Goal: Register for event/course

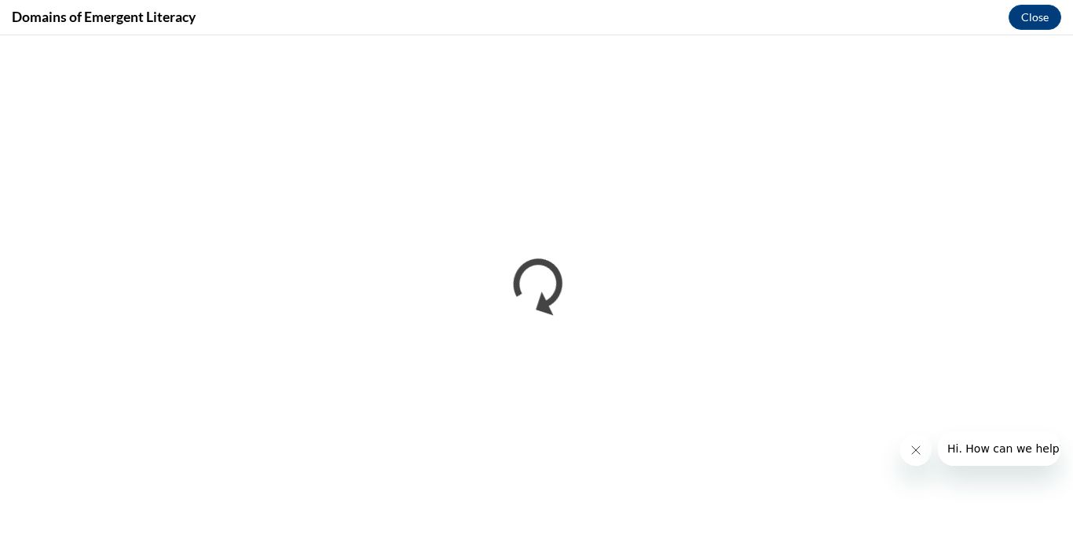
scroll to position [669, 0]
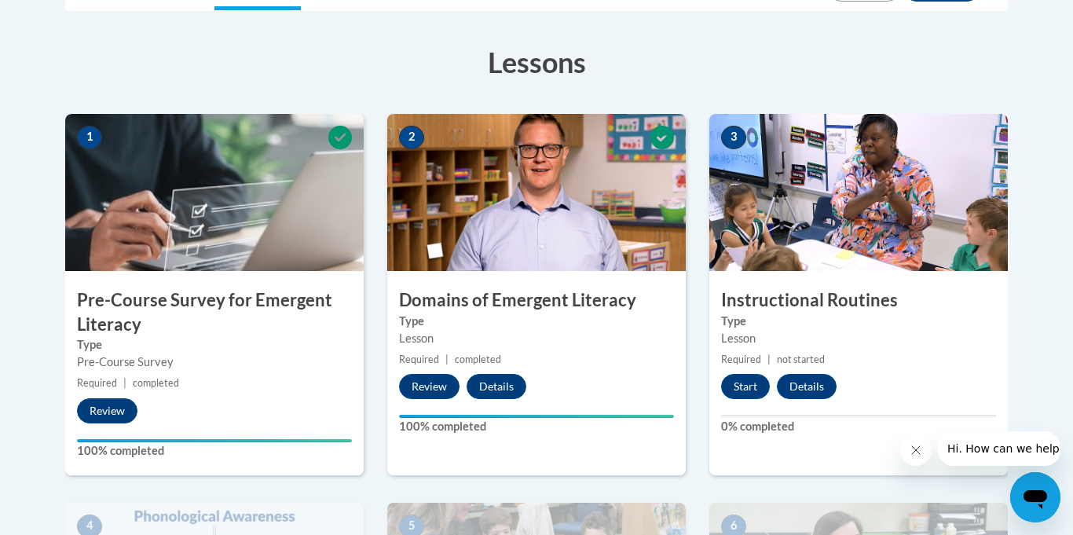
scroll to position [361, 0]
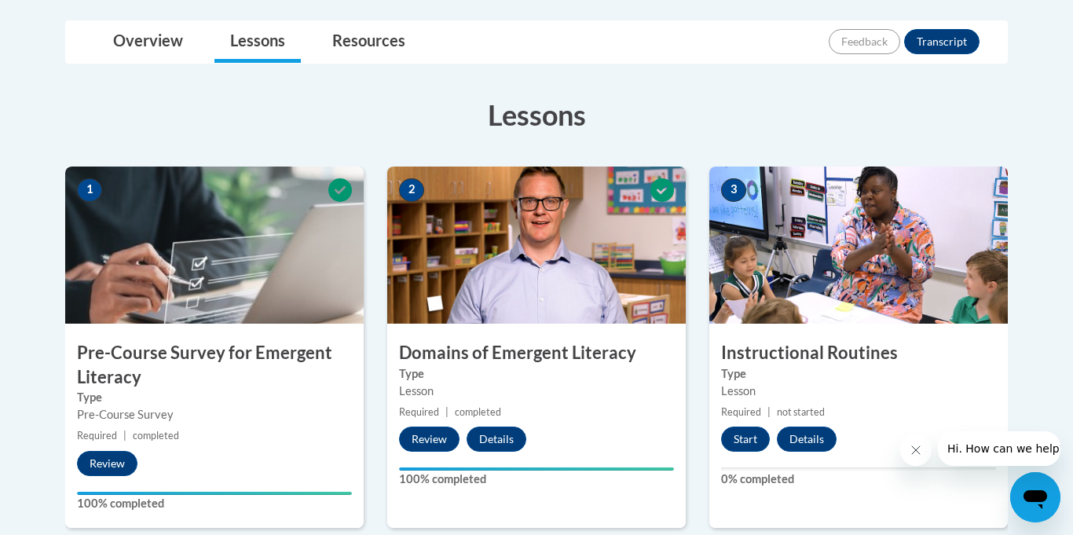
drag, startPoint x: 907, startPoint y: 338, endPoint x: 902, endPoint y: 345, distance: 8.5
click at [907, 339] on div "3 Instructional Routines Type Lesson Required | not started Start Details Feedb…" at bounding box center [858, 346] width 298 height 361
click at [743, 444] on button "Start" at bounding box center [745, 438] width 49 height 25
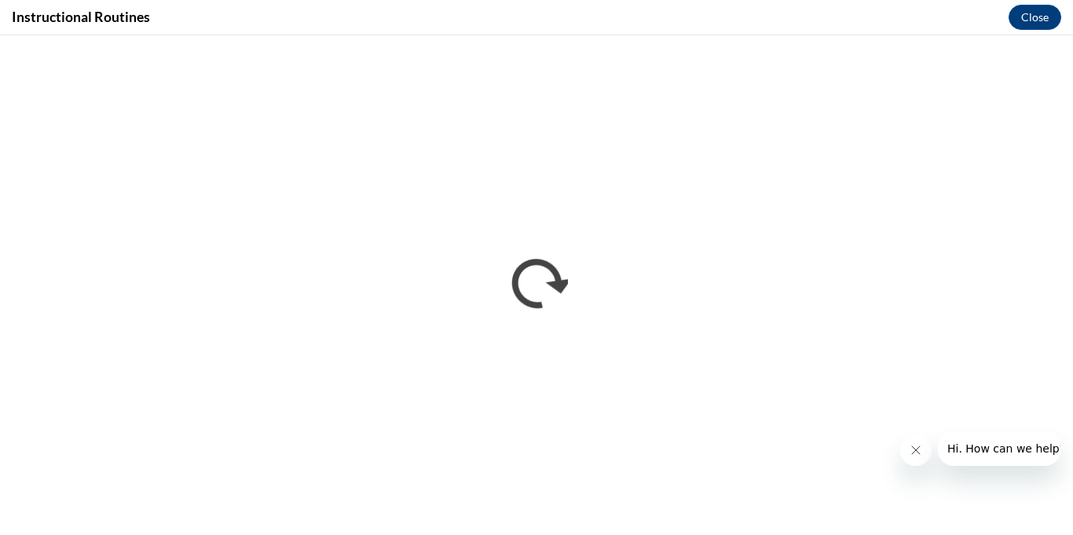
scroll to position [0, 0]
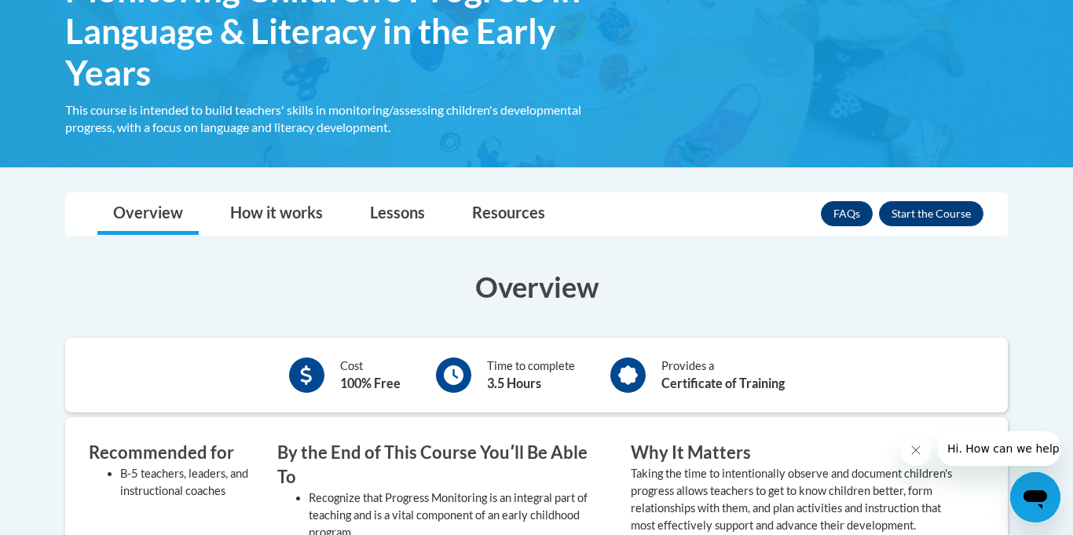
scroll to position [321, 0]
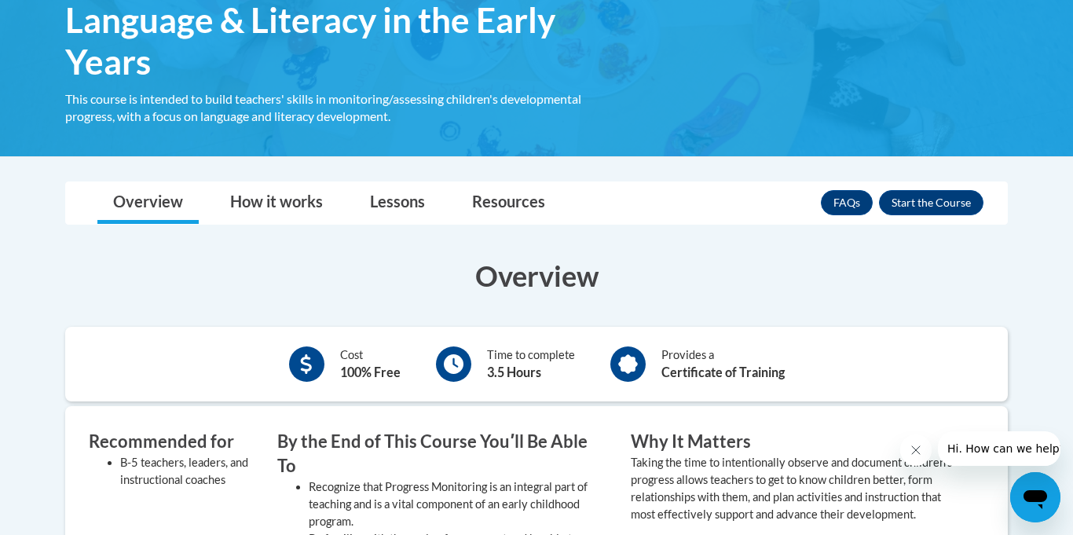
click at [497, 386] on div "Cost 100% Free Time to complete 3.5 Hours Provides a Certificate of Training" at bounding box center [536, 363] width 942 height 51
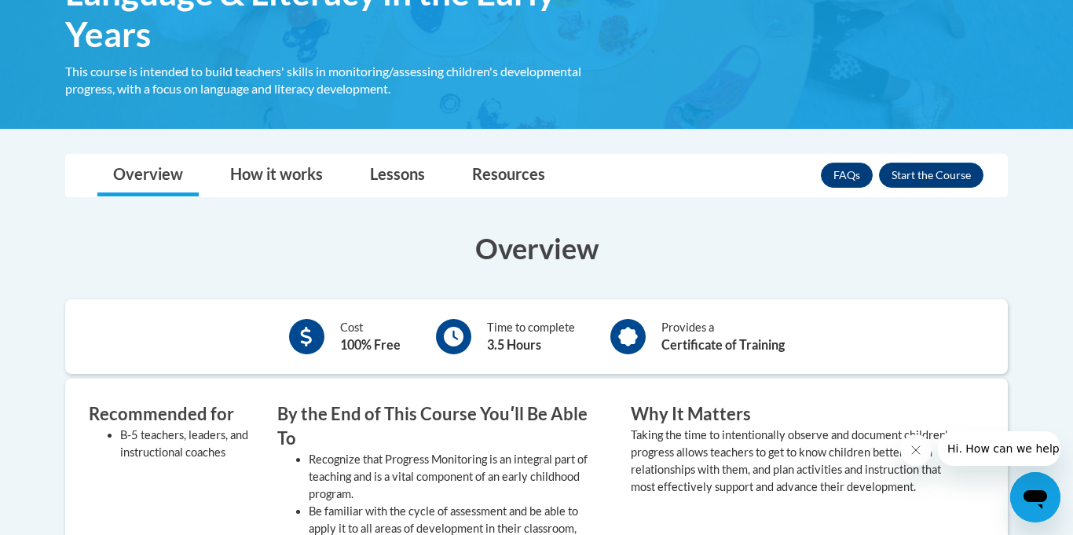
scroll to position [349, 0]
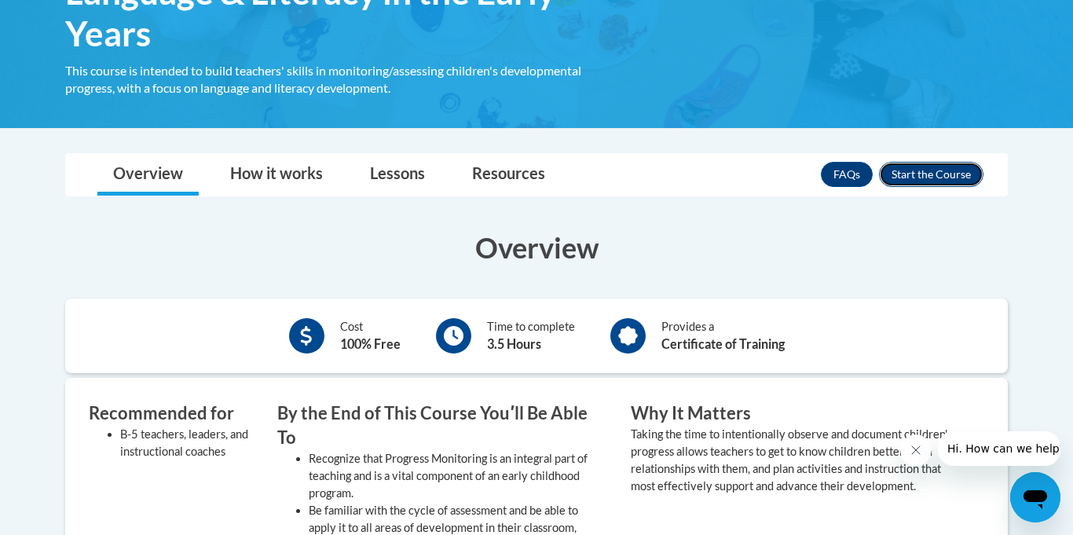
click at [959, 171] on button "Enroll" at bounding box center [931, 174] width 104 height 25
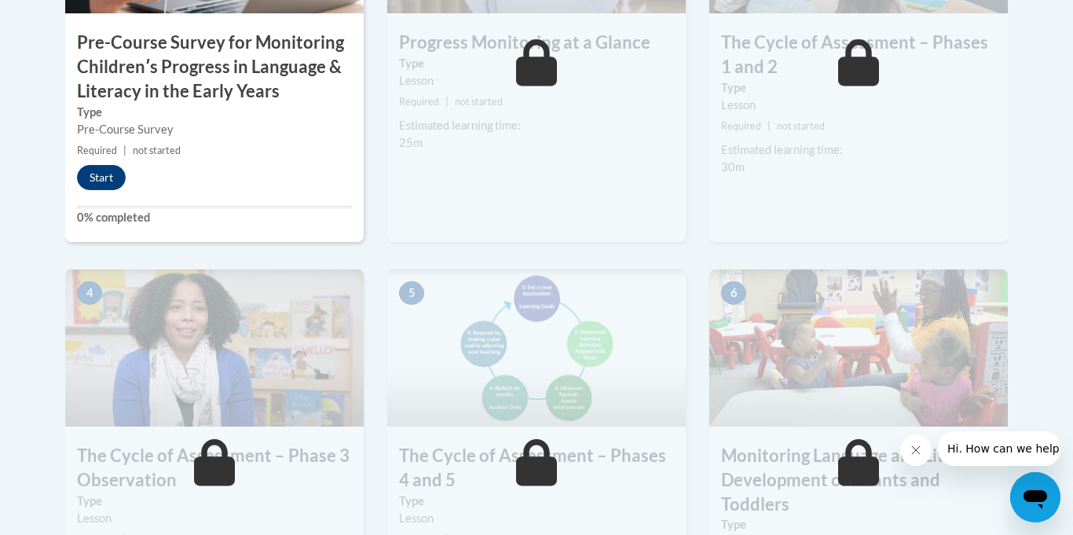
scroll to position [696, 0]
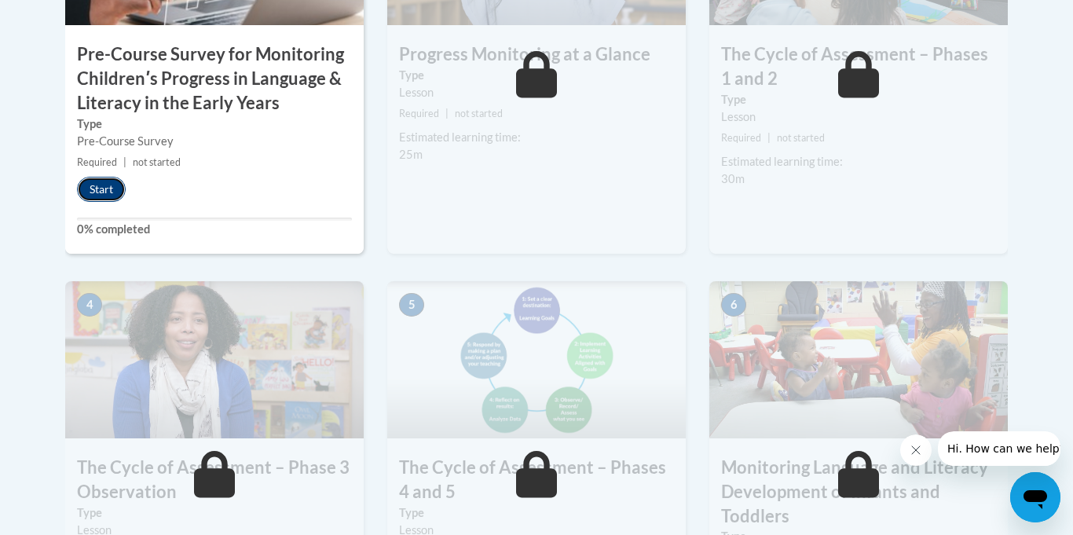
click at [108, 182] on button "Start" at bounding box center [101, 189] width 49 height 25
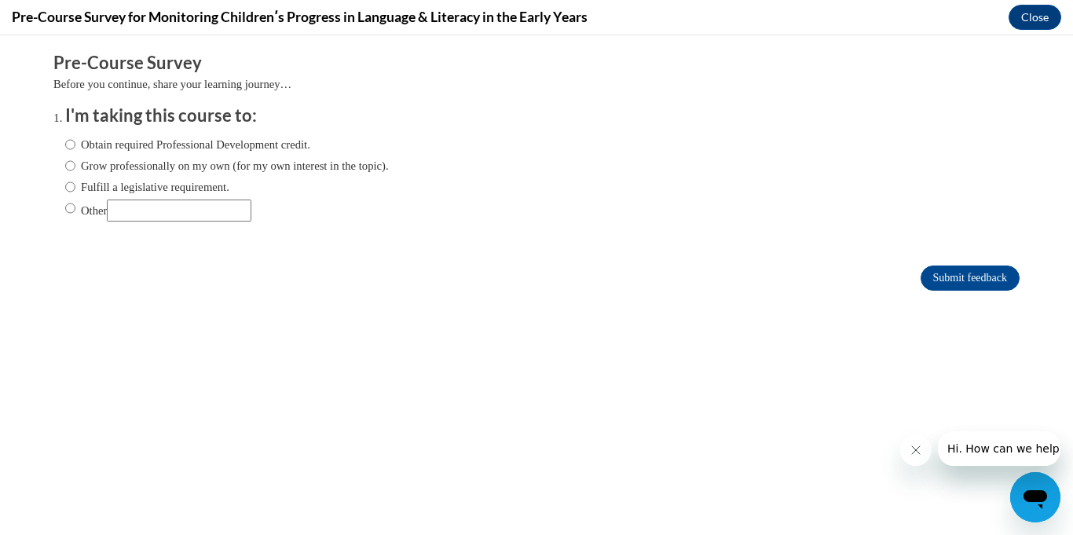
scroll to position [0, 0]
drag, startPoint x: 69, startPoint y: 147, endPoint x: 81, endPoint y: 164, distance: 20.9
click at [69, 147] on input "Obtain required Professional Development credit." at bounding box center [70, 144] width 10 height 17
radio input "true"
click at [986, 280] on input "Submit feedback" at bounding box center [969, 277] width 99 height 25
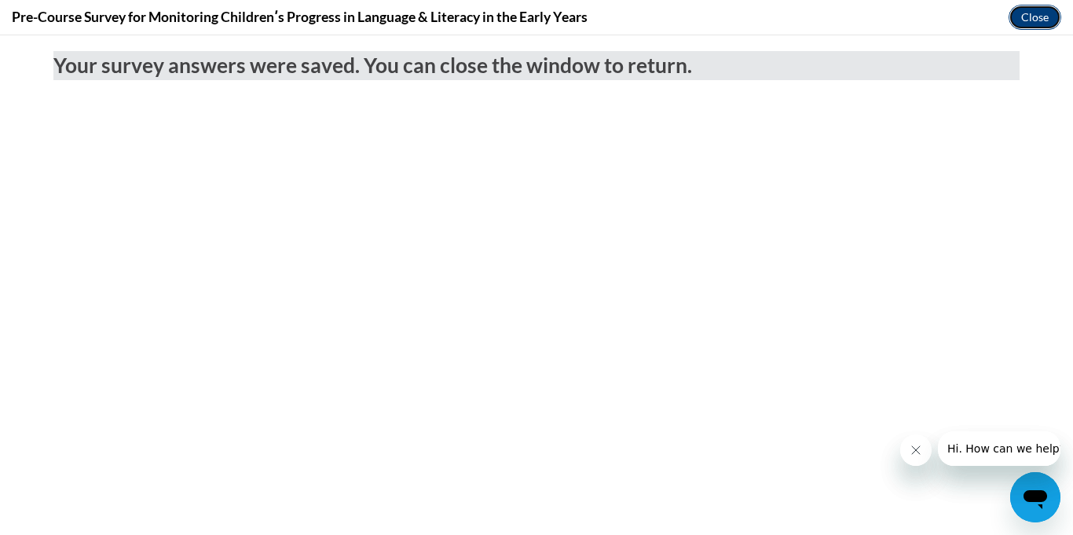
click at [1031, 19] on button "Close" at bounding box center [1034, 17] width 53 height 25
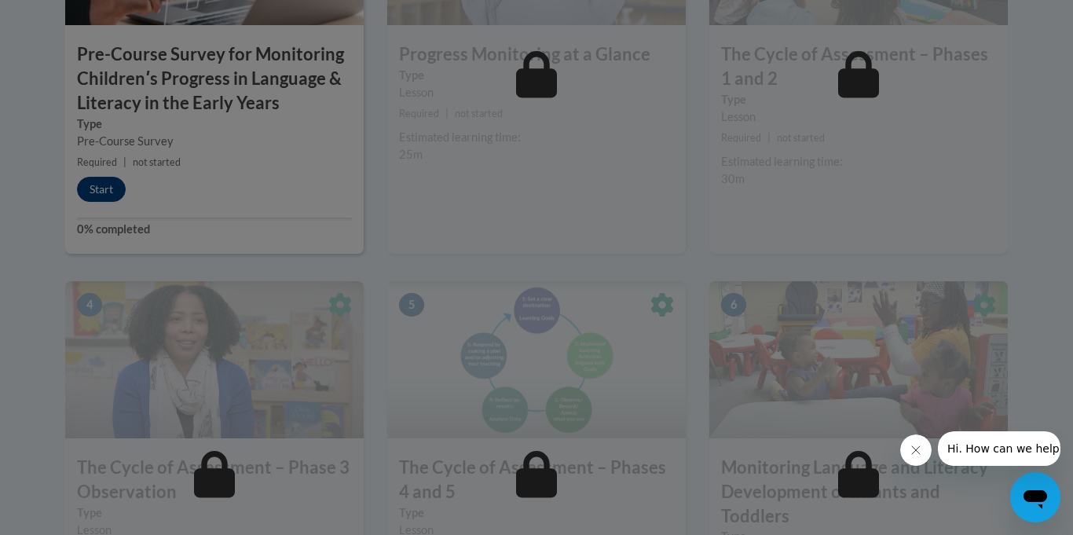
click at [104, 188] on div at bounding box center [536, 267] width 1073 height 535
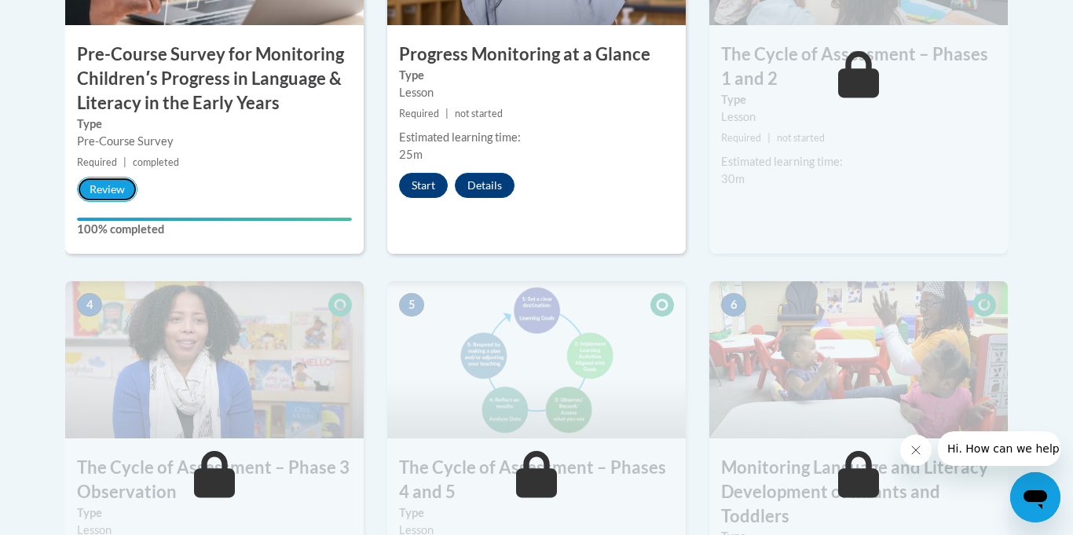
click at [102, 189] on button "Review" at bounding box center [107, 189] width 60 height 25
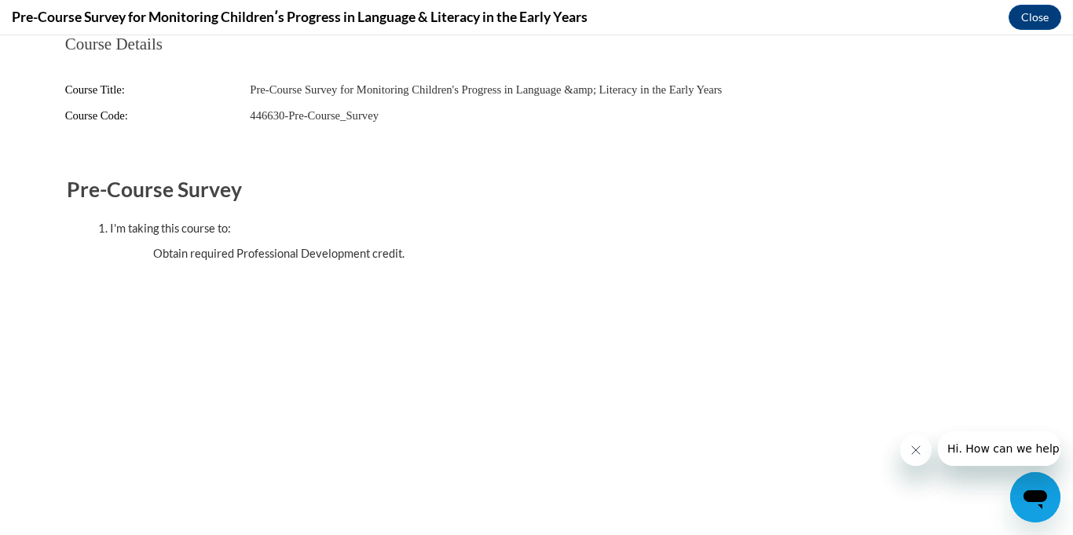
click at [1034, 32] on div "Pre-Course Survey for Monitoring Childrenʹs Progress in Language & Literacy in …" at bounding box center [536, 17] width 1073 height 35
click at [1031, 5] on button "Close" at bounding box center [1034, 17] width 53 height 25
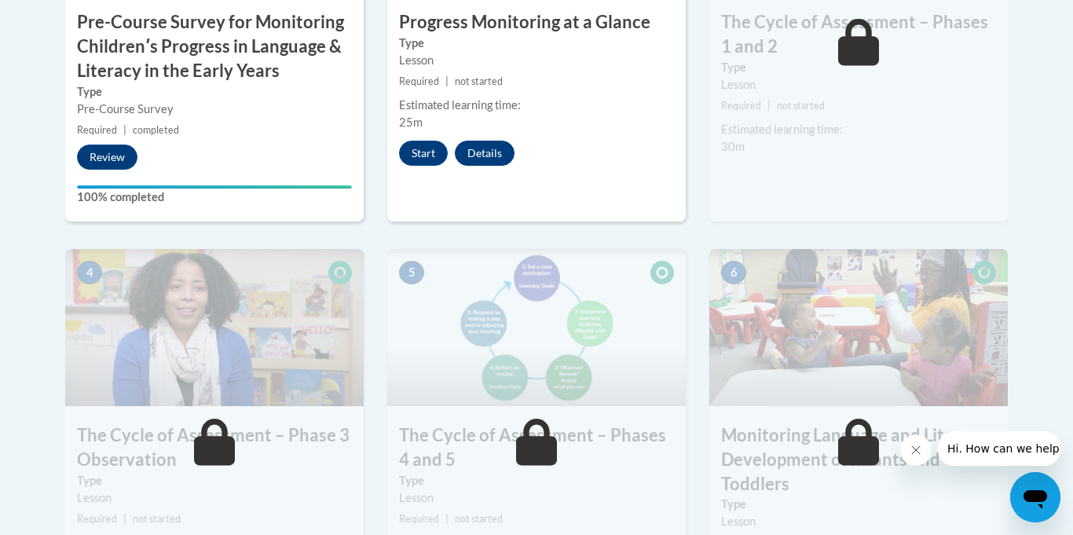
scroll to position [729, 0]
click at [439, 151] on button "Start" at bounding box center [423, 152] width 49 height 25
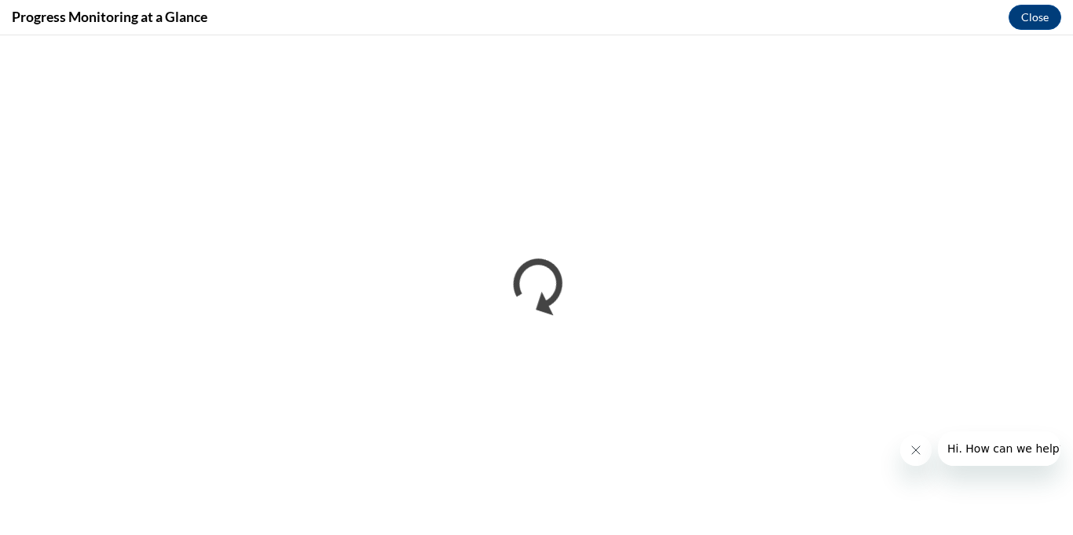
scroll to position [0, 0]
